Goal: Task Accomplishment & Management: Manage account settings

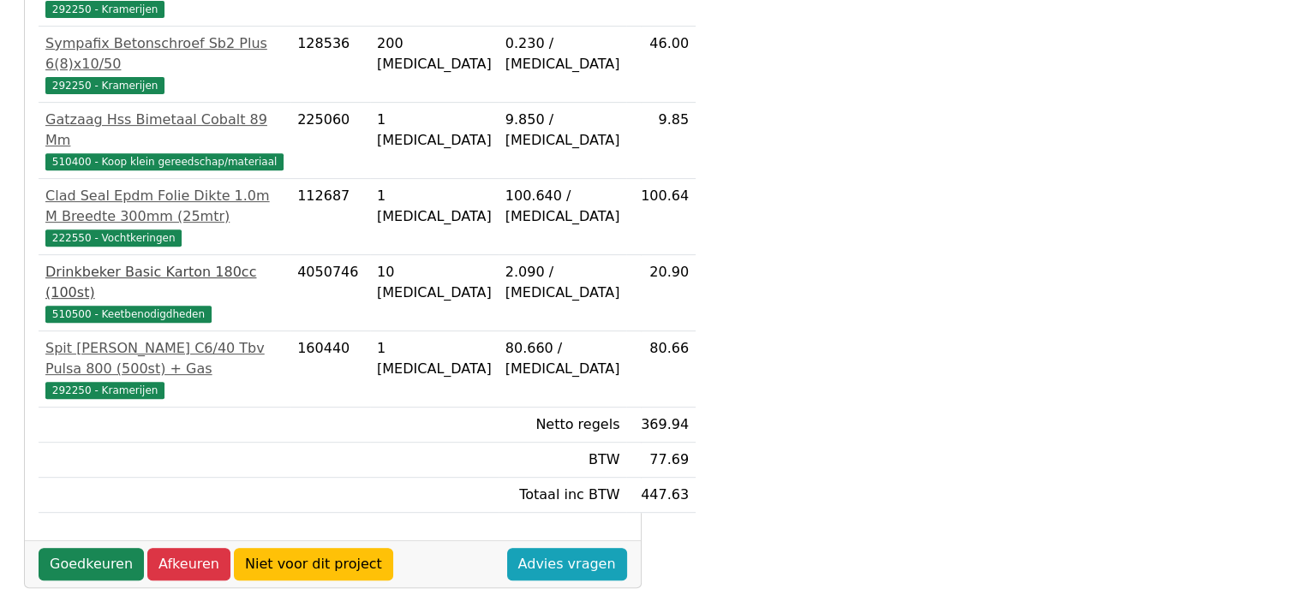
scroll to position [674, 0]
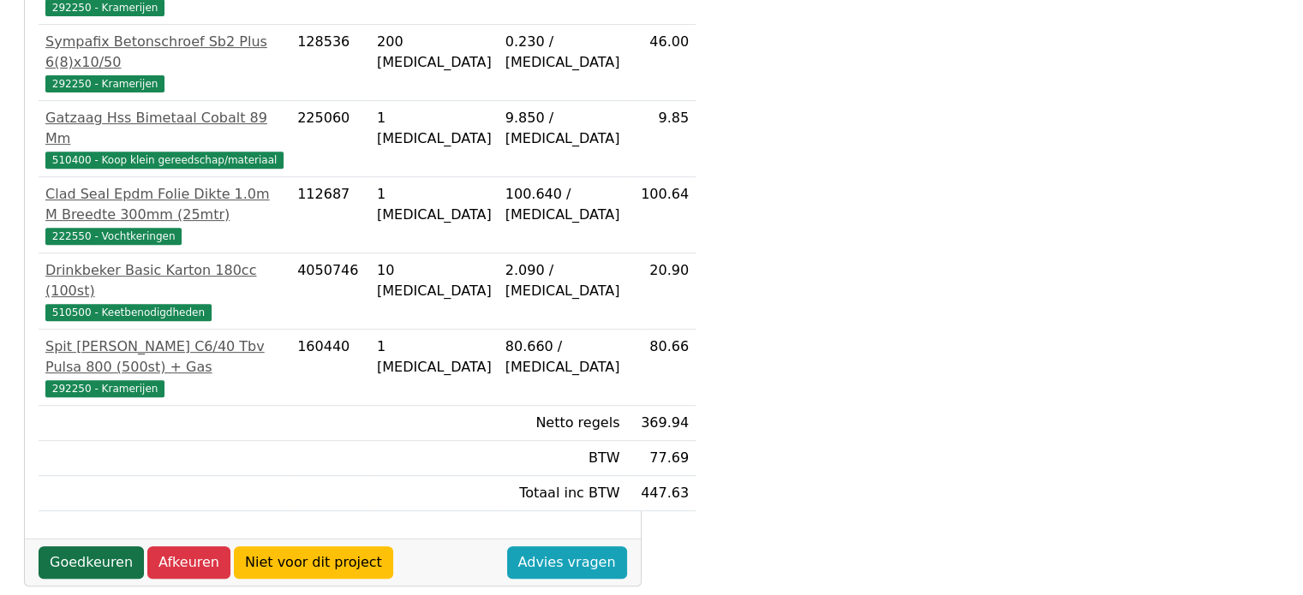
click at [105, 546] on link "Goedkeuren" at bounding box center [91, 562] width 105 height 33
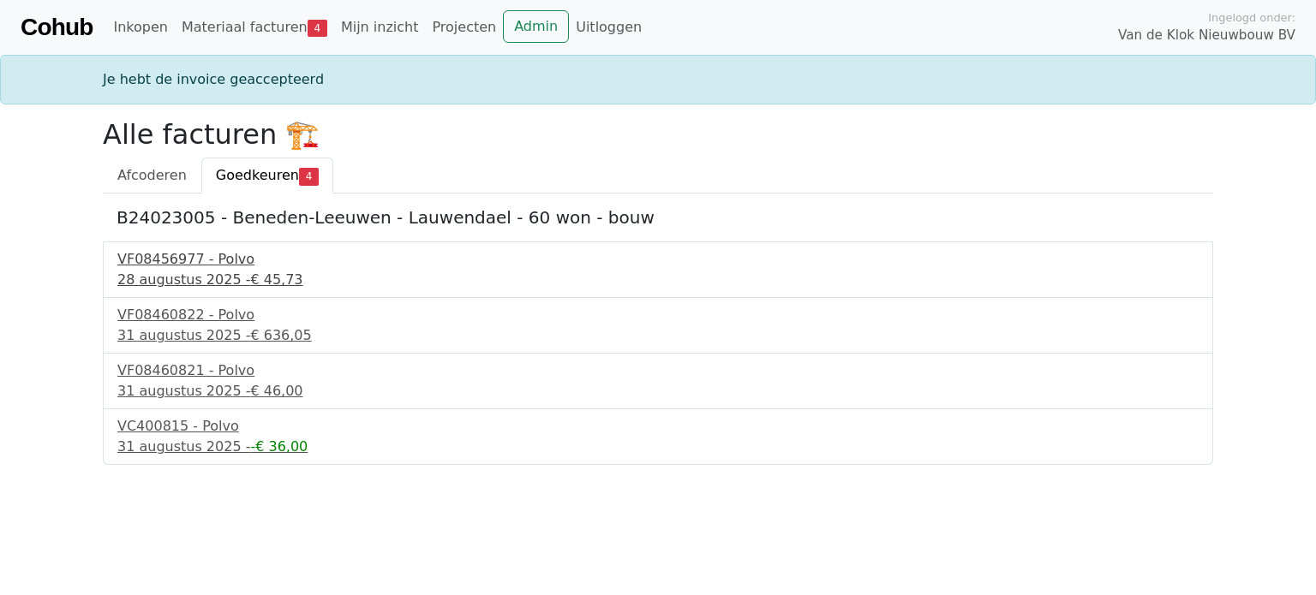
click at [140, 253] on div "VF08456977 - Polvo" at bounding box center [657, 259] width 1081 height 21
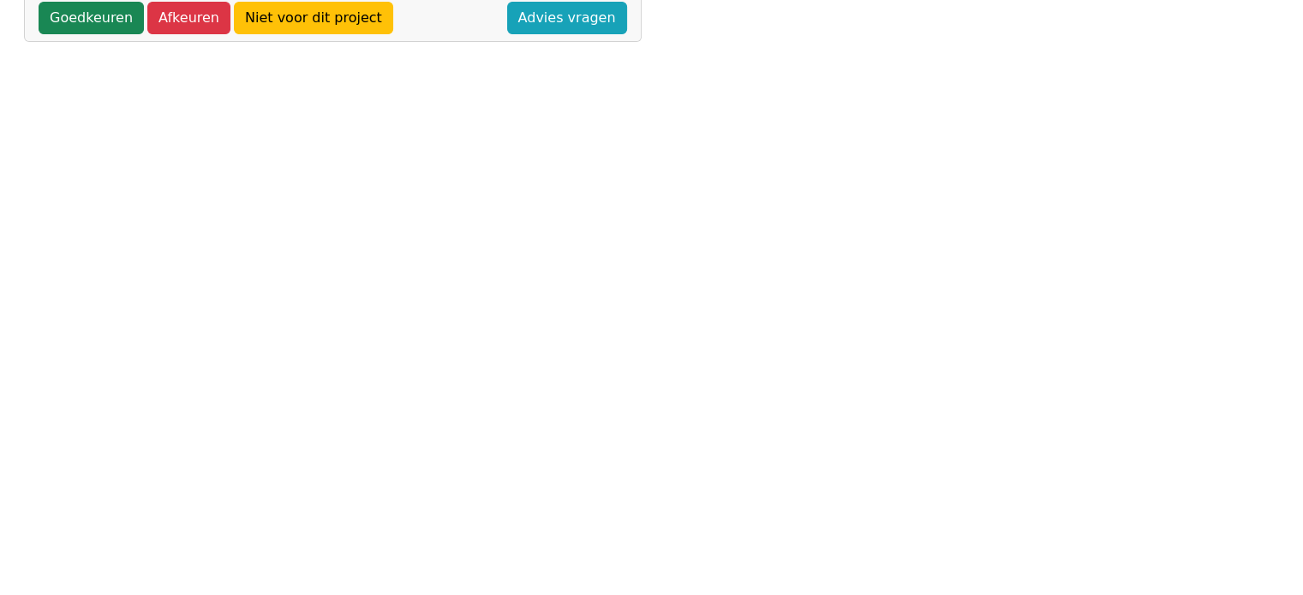
scroll to position [674, 0]
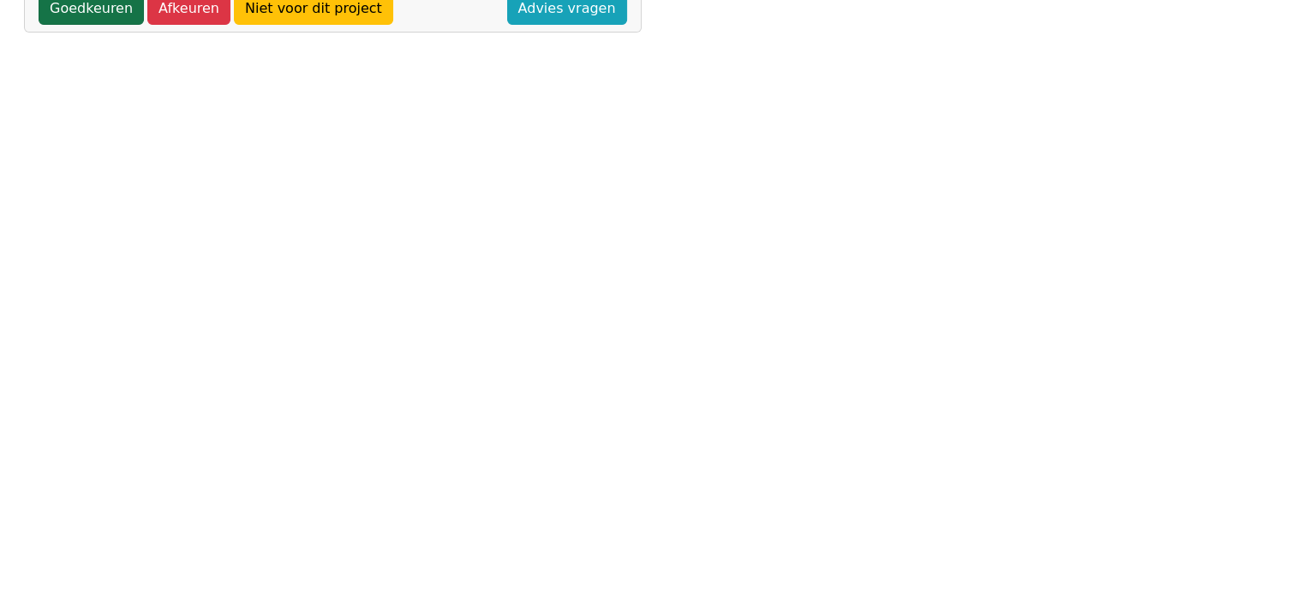
click at [110, 23] on link "Goedkeuren" at bounding box center [91, 8] width 105 height 33
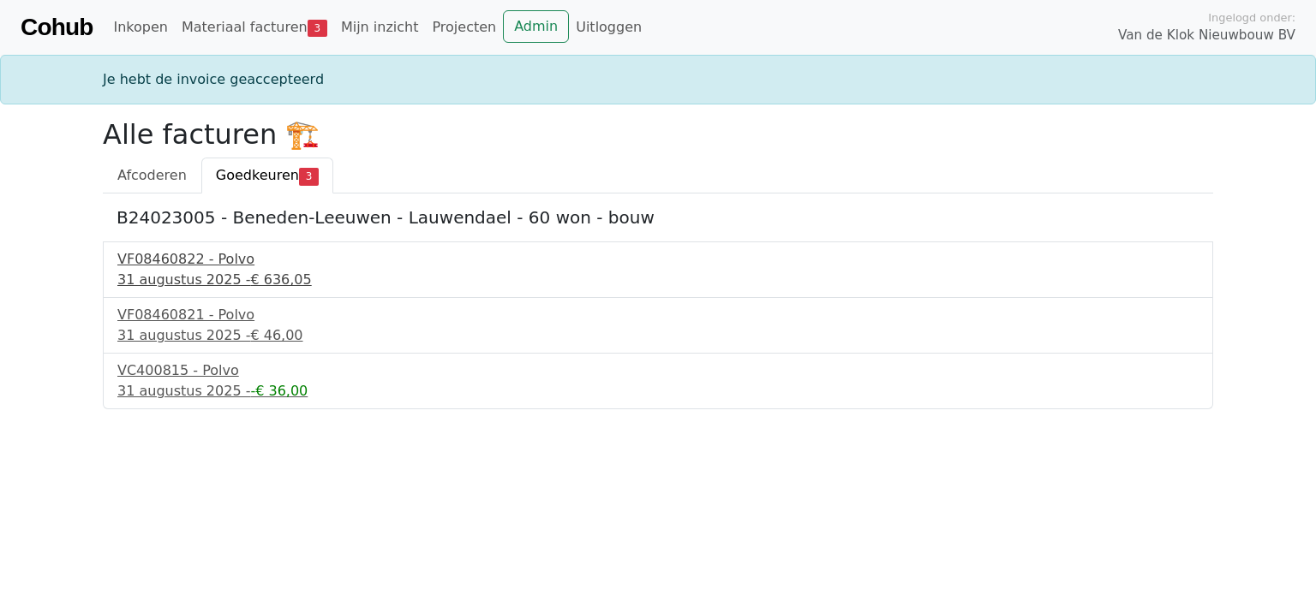
click at [195, 273] on div "31 augustus 2025 - € 636,05" at bounding box center [657, 280] width 1081 height 21
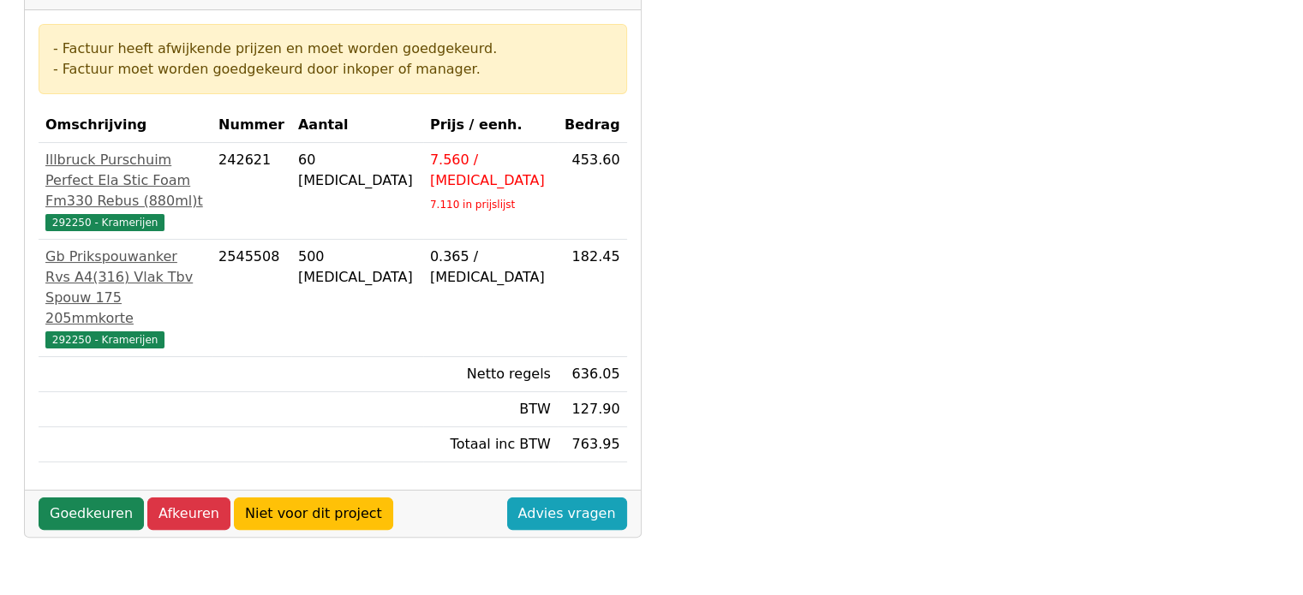
scroll to position [343, 0]
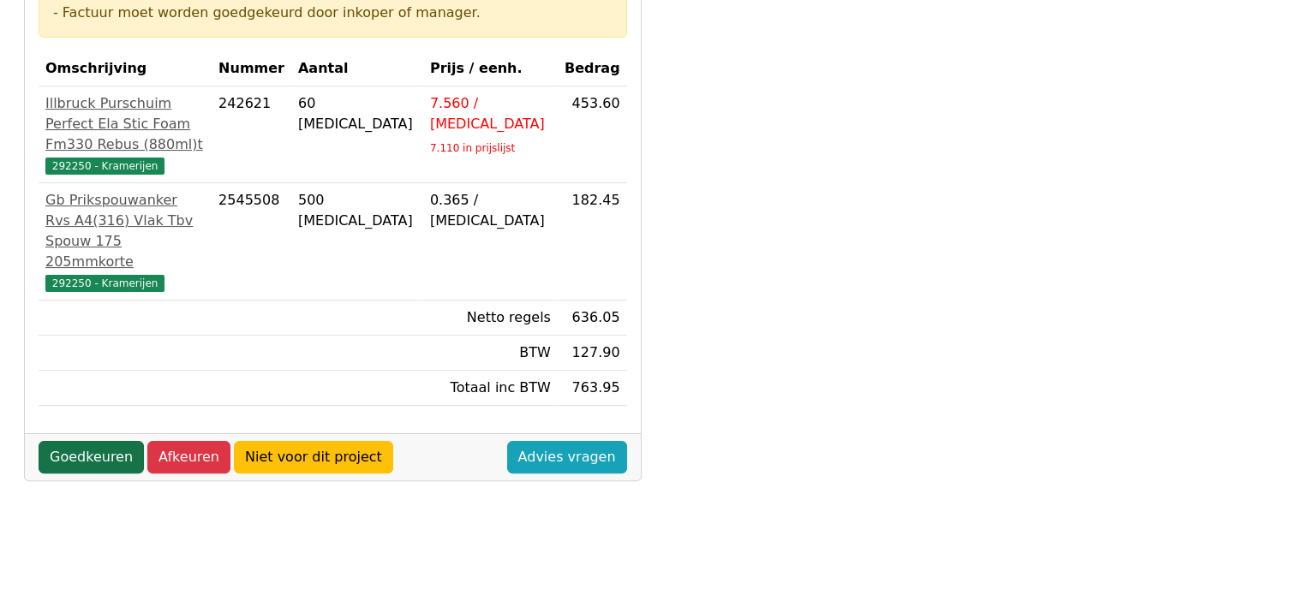
click at [93, 448] on link "Goedkeuren" at bounding box center [91, 457] width 105 height 33
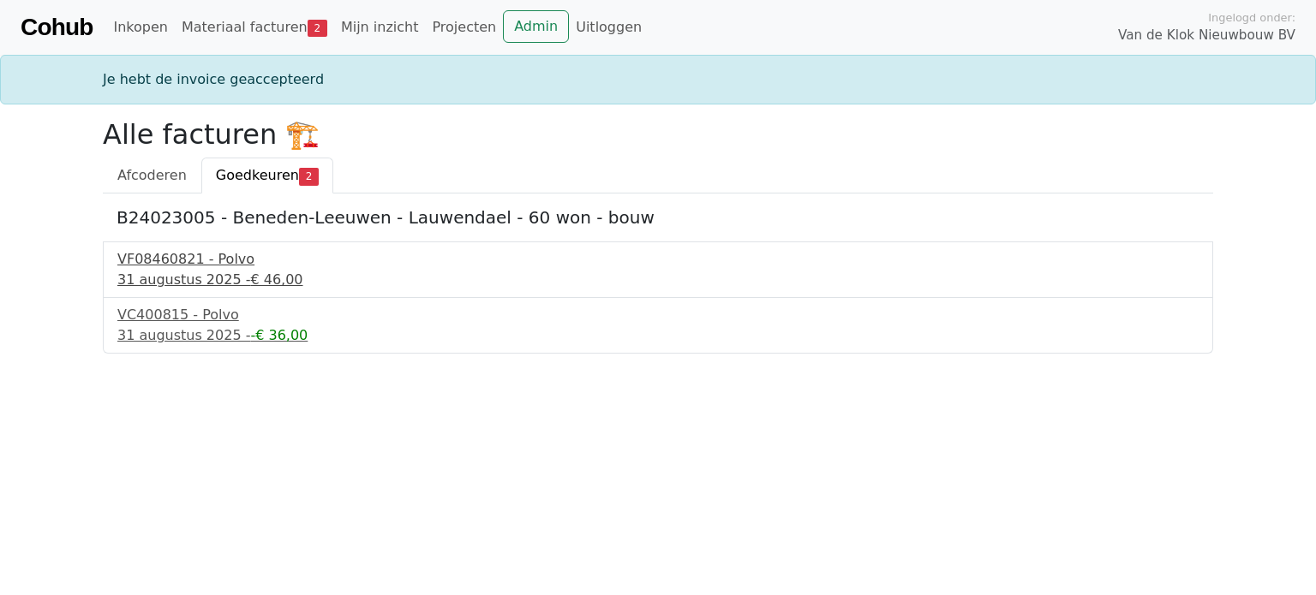
click at [154, 266] on div "VF08460821 - Polvo" at bounding box center [657, 259] width 1081 height 21
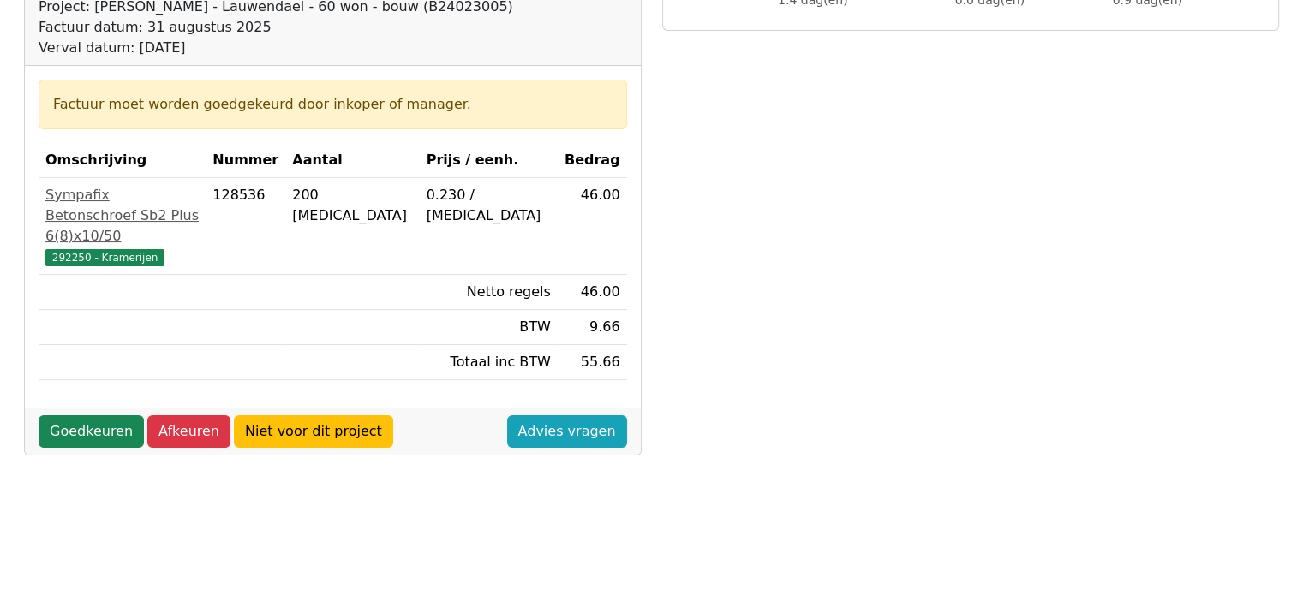
scroll to position [257, 0]
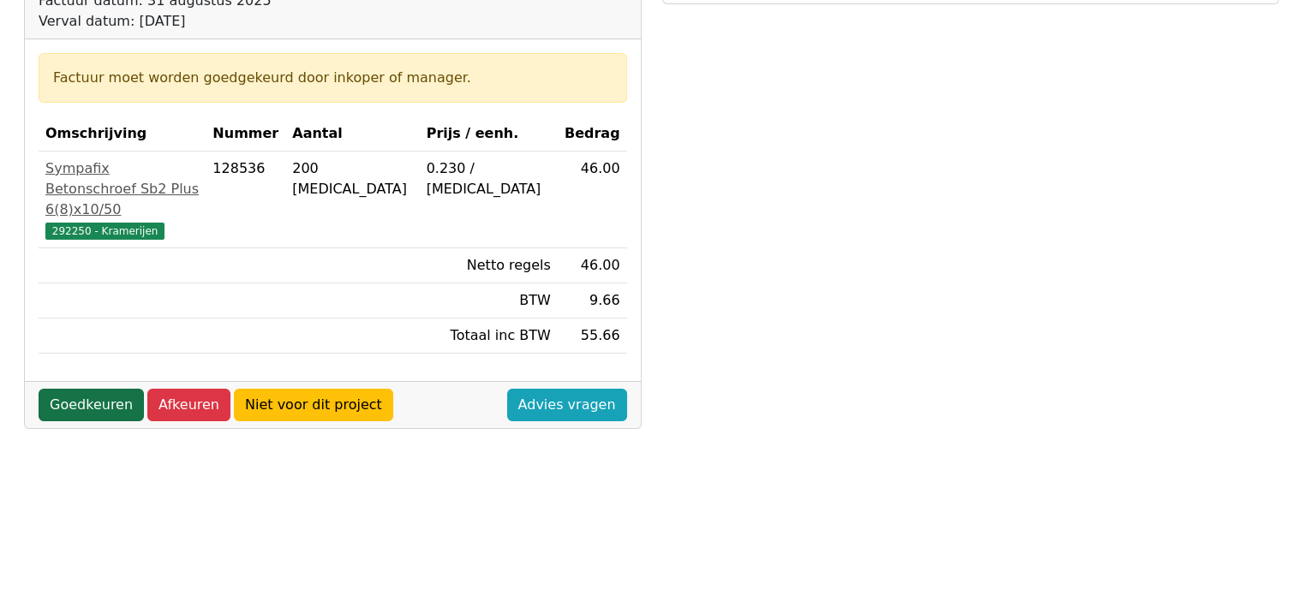
click at [78, 389] on link "Goedkeuren" at bounding box center [91, 405] width 105 height 33
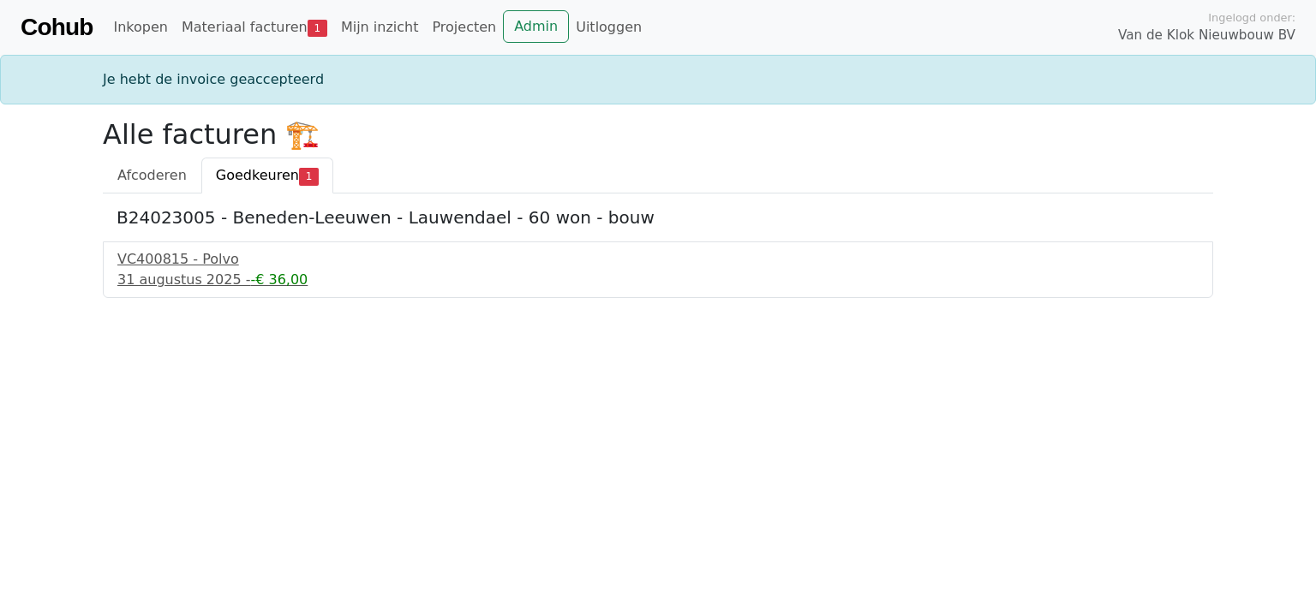
click at [158, 205] on div "B24023005 - Beneden-Leeuwen - Lauwendael - 60 won - bouw VC400815 - Polvo [DATE…" at bounding box center [658, 246] width 1110 height 105
click at [153, 273] on div "[DATE] - -€ 36,00" at bounding box center [657, 280] width 1081 height 21
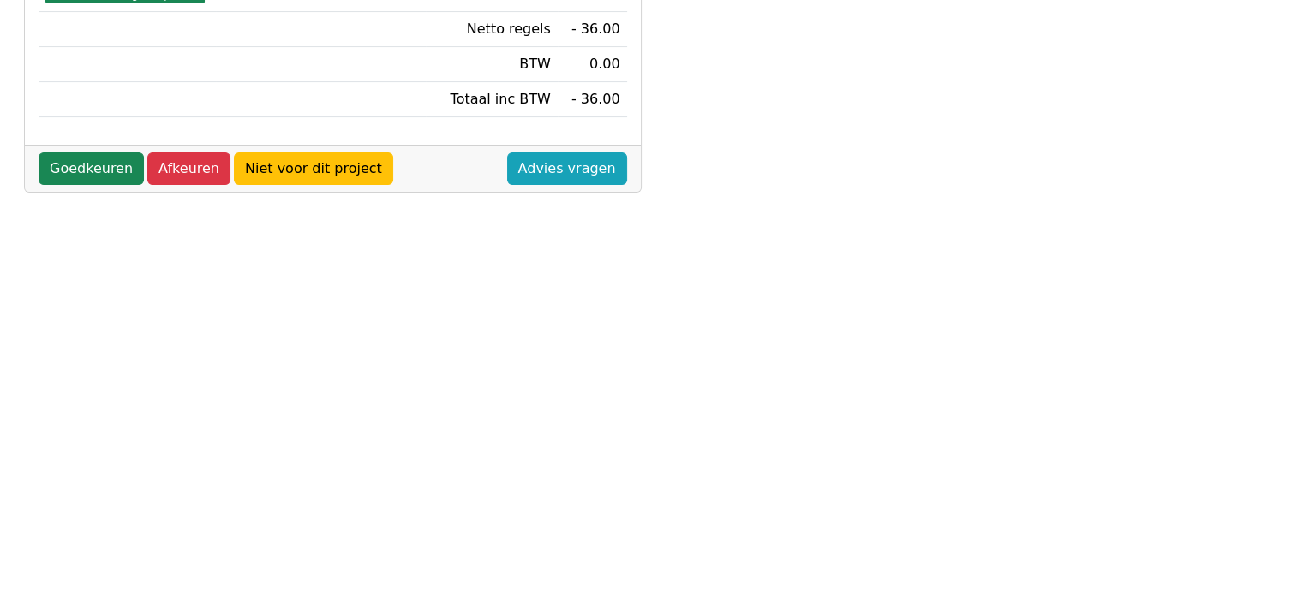
scroll to position [514, 0]
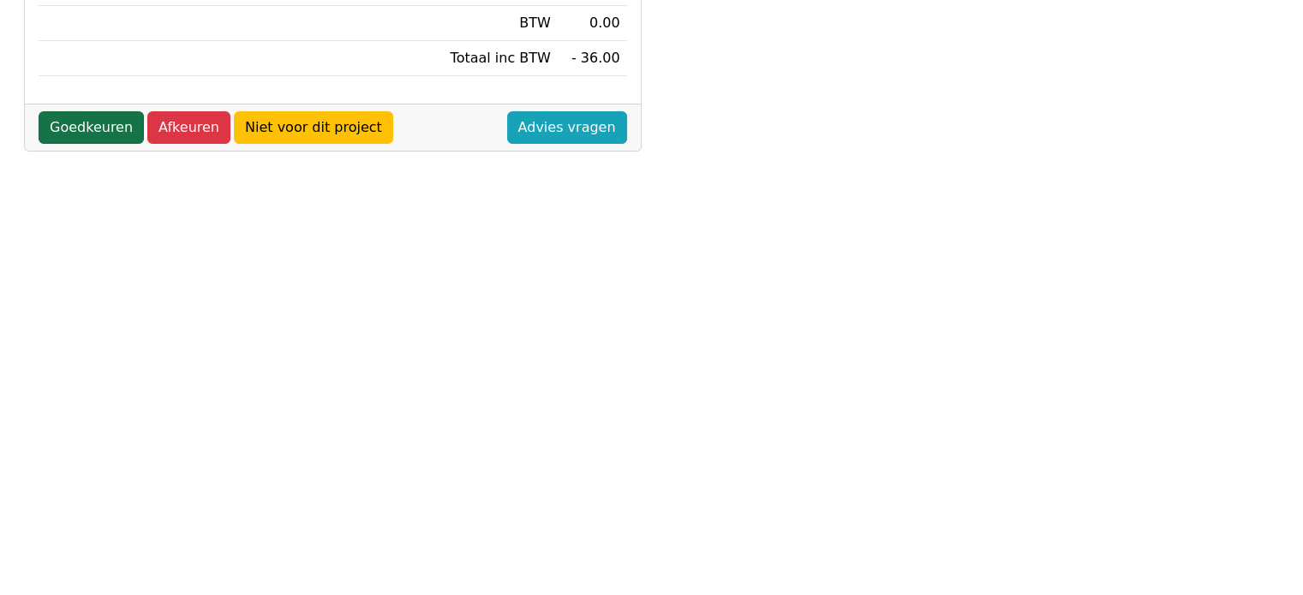
click at [98, 111] on link "Goedkeuren" at bounding box center [91, 127] width 105 height 33
